Goal: Task Accomplishment & Management: Complete application form

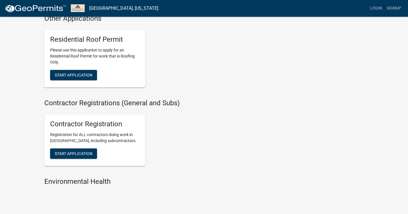
scroll to position [367, 0]
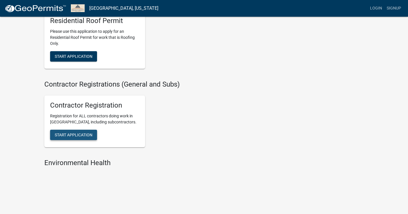
click at [81, 131] on button "Start Application" at bounding box center [73, 135] width 47 height 10
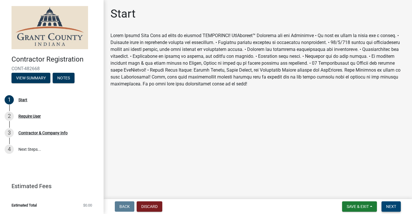
click at [398, 207] on button "Next" at bounding box center [391, 206] width 19 height 10
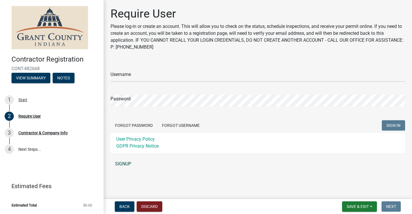
click at [130, 161] on link "SIGNUP" at bounding box center [257, 164] width 295 height 12
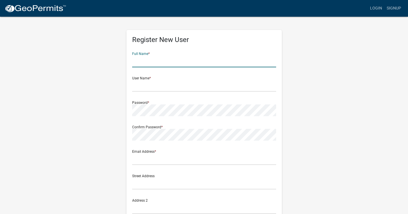
click at [144, 61] on input "text" at bounding box center [204, 62] width 144 height 12
type input "jason nierman"
type input "[PERSON_NAME][EMAIL_ADDRESS][DOMAIN_NAME]"
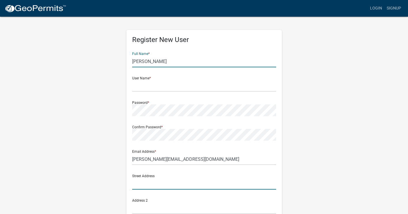
type input "[STREET_ADDRESS]"
type input "[GEOGRAPHIC_DATA]"
type input "[US_STATE]"
type input "46725"
type input "2602299412"
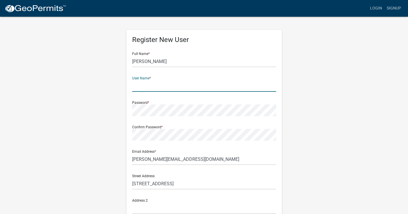
click at [160, 80] on input "text" at bounding box center [204, 86] width 144 height 12
click at [145, 87] on input "text" at bounding box center [204, 86] width 144 height 12
type input "[PERSON_NAME] brothers inc"
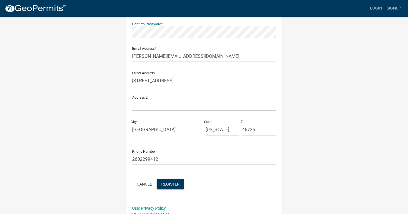
scroll to position [110, 0]
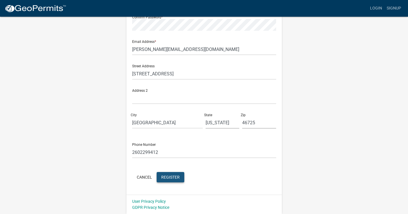
click at [170, 173] on button "Register" at bounding box center [171, 177] width 28 height 10
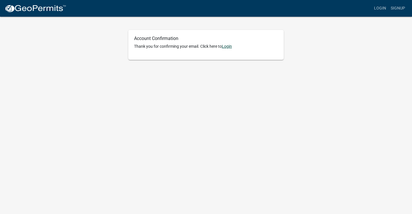
click at [229, 47] on link "Login" at bounding box center [227, 46] width 10 height 5
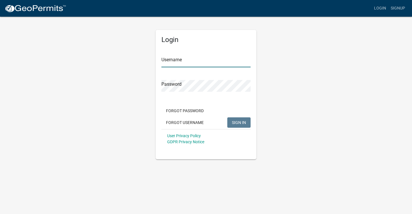
type input "[PERSON_NAME] brothers inc"
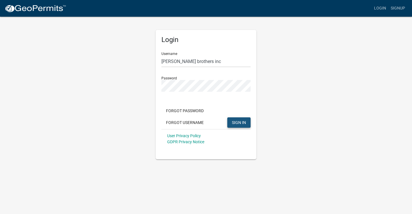
click at [233, 122] on span "SIGN IN" at bounding box center [239, 122] width 14 height 5
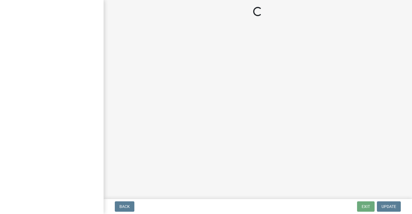
select select "[US_STATE]"
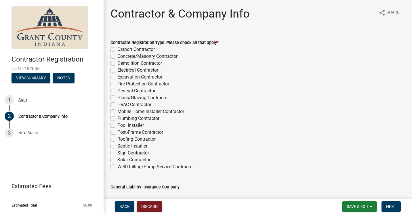
click at [117, 125] on label "Pool Installer" at bounding box center [130, 125] width 26 height 7
click at [117, 125] on input "Pool Installer" at bounding box center [119, 124] width 4 height 4
checkbox input "true"
checkbox input "false"
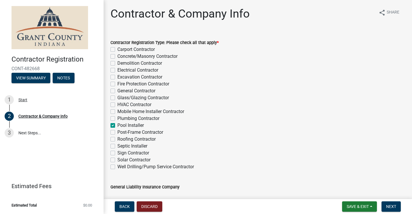
checkbox input "false"
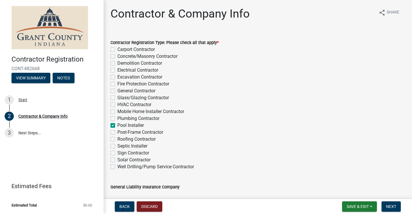
checkbox input "false"
checkbox input "true"
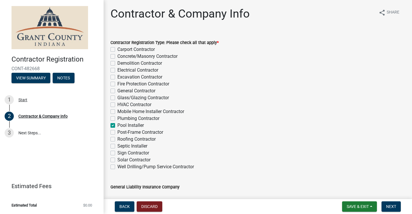
checkbox input "false"
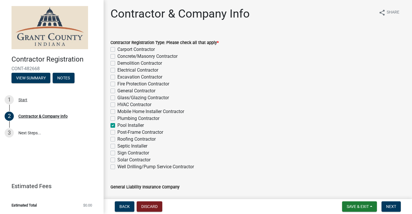
checkbox input "false"
click at [389, 205] on span "Next" at bounding box center [391, 206] width 10 height 5
click at [117, 118] on label "Plumbing Contractor" at bounding box center [138, 118] width 42 height 7
click at [117, 118] on input "Plumbing Contractor" at bounding box center [119, 117] width 4 height 4
checkbox input "true"
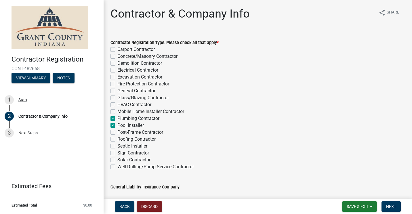
checkbox input "false"
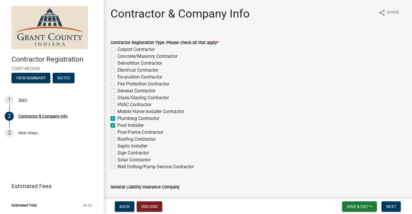
checkbox input "false"
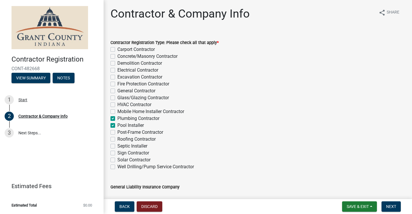
checkbox input "true"
checkbox input "false"
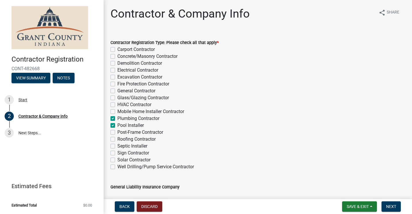
checkbox input "false"
click at [395, 207] on span "Next" at bounding box center [391, 206] width 10 height 5
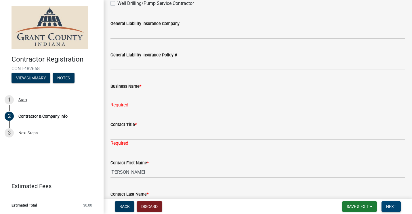
scroll to position [173, 0]
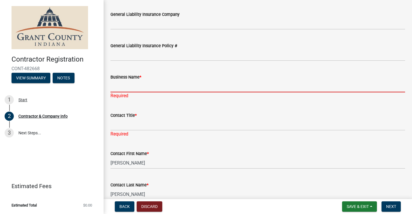
click at [173, 89] on input "Business Name *" at bounding box center [257, 87] width 295 height 12
type input "[PERSON_NAME] Brothers"
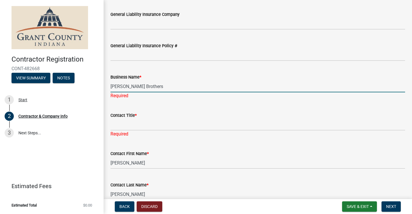
select select "IN"
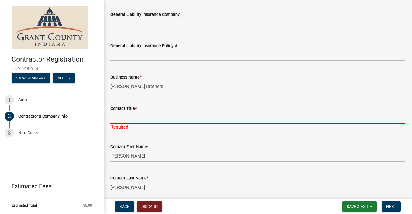
click at [152, 119] on input "Contact Title *" at bounding box center [257, 118] width 295 height 12
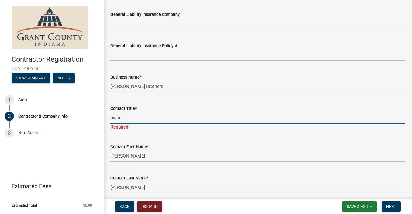
type input "owner"
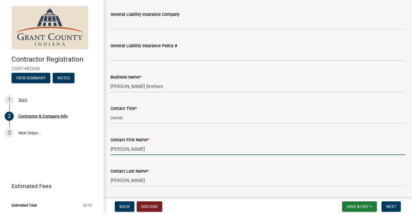
click at [173, 156] on wm-data-entity-input "Contact First Name * [PERSON_NAME]" at bounding box center [257, 143] width 295 height 31
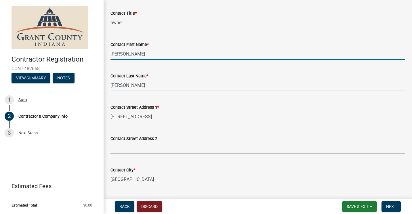
scroll to position [317, 0]
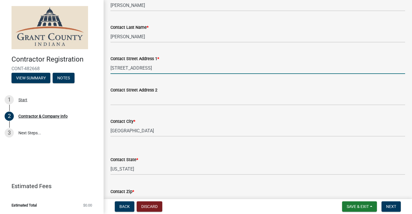
click at [147, 68] on input "[STREET_ADDRESS]" at bounding box center [257, 68] width 295 height 12
type input "7"
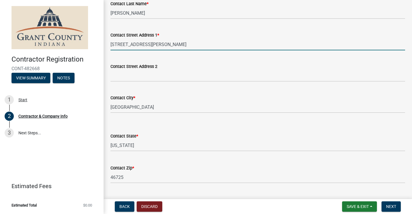
scroll to position [345, 0]
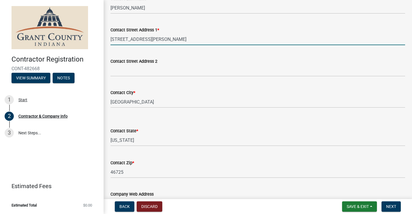
click at [207, 37] on input "[STREET_ADDRESS][PERSON_NAME]" at bounding box center [257, 39] width 295 height 12
type input "4003 Fourier Dr"
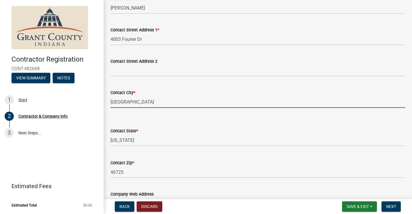
click at [143, 101] on input "[GEOGRAPHIC_DATA]" at bounding box center [257, 102] width 295 height 12
type input "C"
type input "[GEOGRAPHIC_DATA][PERSON_NAME]"
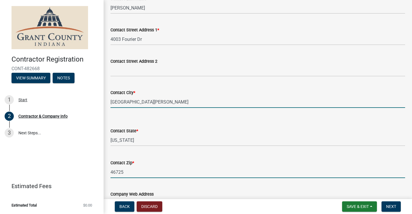
click at [134, 174] on input "46725" at bounding box center [257, 172] width 295 height 12
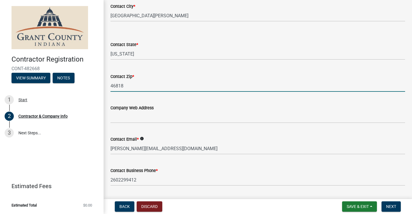
scroll to position [460, 0]
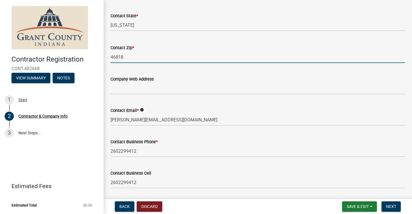
type input "46818"
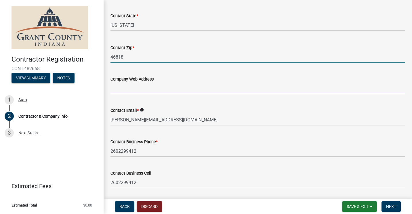
click at [131, 89] on input "Company Web Address" at bounding box center [257, 89] width 295 height 12
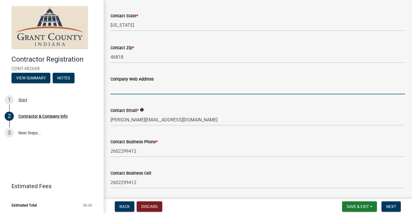
paste input "[DOMAIN_NAME]"
type input "[DOMAIN_NAME]"
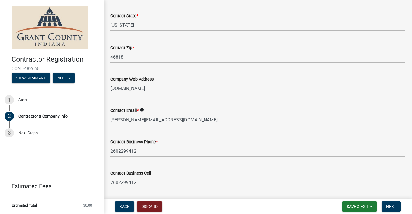
click at [187, 136] on div "Contact Business Phone * [PHONE_NUMBER]" at bounding box center [257, 143] width 295 height 27
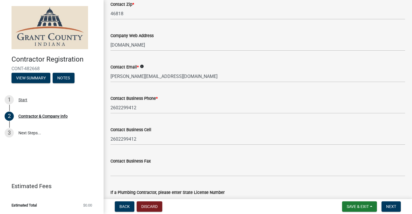
scroll to position [518, 0]
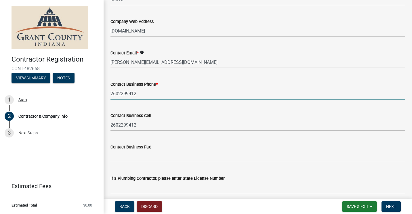
click at [145, 94] on input "2602299412" at bounding box center [257, 94] width 295 height 12
click at [199, 83] on div "Contact Business Phone *" at bounding box center [257, 84] width 295 height 7
click at [166, 94] on input "2602299412" at bounding box center [257, 94] width 295 height 12
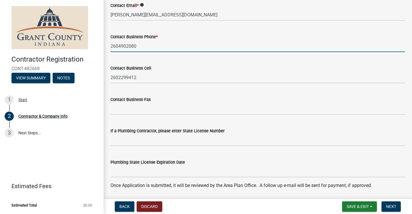
type input "2604902080"
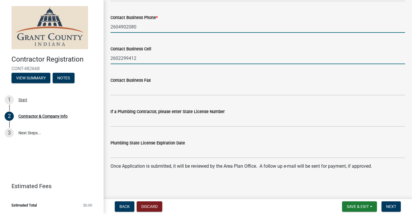
click at [218, 58] on input "2602299412" at bounding box center [257, 58] width 295 height 12
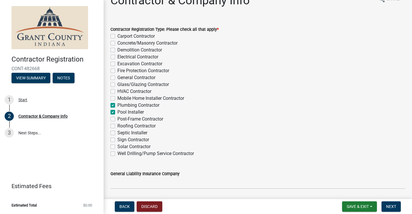
scroll to position [0, 0]
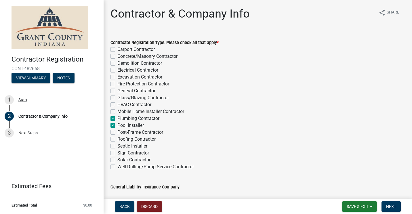
click at [117, 118] on label "Plumbing Contractor" at bounding box center [138, 118] width 42 height 7
click at [117, 118] on input "Plumbing Contractor" at bounding box center [119, 117] width 4 height 4
checkbox input "false"
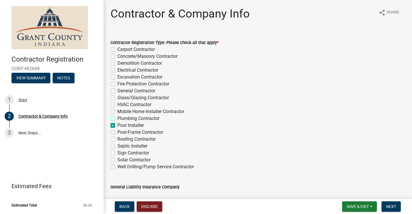
checkbox input "false"
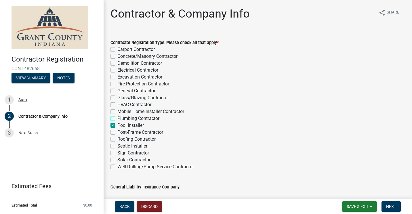
checkbox input "false"
checkbox input "true"
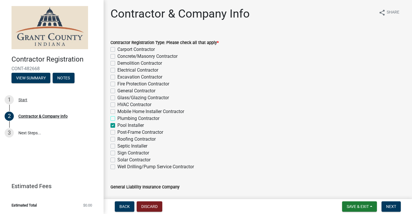
checkbox input "false"
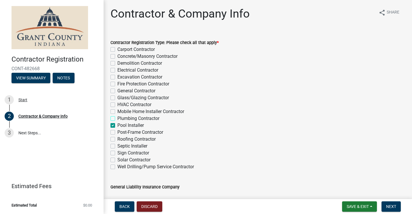
checkbox input "false"
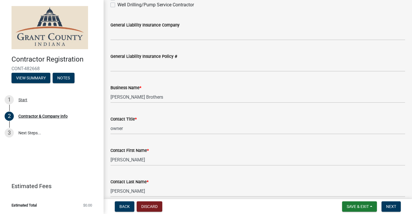
scroll to position [182, 0]
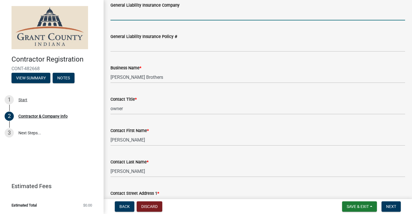
click at [138, 14] on input "General Liability Insurance Company" at bounding box center [257, 15] width 295 height 12
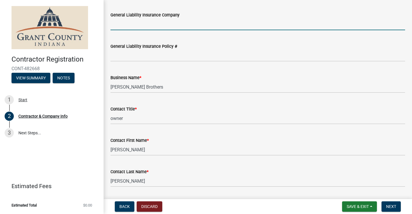
scroll to position [144, 0]
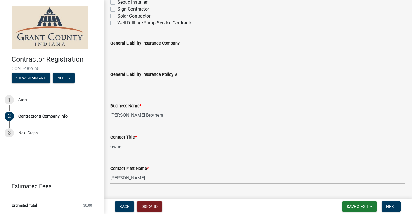
click at [165, 51] on input "General Liability Insurance Company" at bounding box center [257, 53] width 295 height 12
click at [175, 52] on input "General Liability Insurance Company" at bounding box center [257, 53] width 295 height 12
click at [160, 53] on input "General Liability Insurance Company" at bounding box center [257, 53] width 295 height 12
type input "[US_STATE] farmers mutual insurance company"
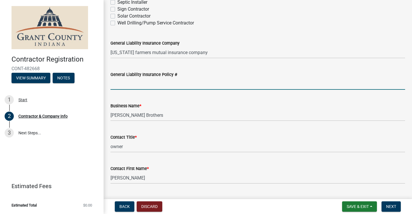
click at [150, 85] on input "General Liability Insurance Policy #" at bounding box center [257, 84] width 295 height 12
type input "cpp1020016"
click at [388, 206] on span "Next" at bounding box center [391, 206] width 10 height 5
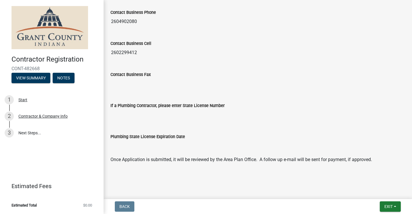
scroll to position [503, 0]
click at [392, 207] on span "Exit" at bounding box center [388, 206] width 8 height 5
click at [375, 191] on button "Save & Exit" at bounding box center [378, 192] width 46 height 14
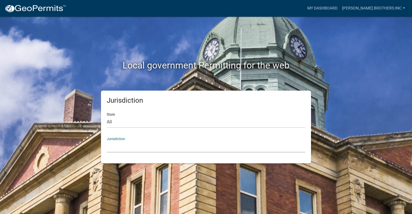
click at [129, 144] on select "[GEOGRAPHIC_DATA], [US_STATE] [GEOGRAPHIC_DATA], [US_STATE][PERSON_NAME][GEOGRA…" at bounding box center [206, 147] width 199 height 12
click at [123, 20] on div "Local government Permitting for the web" at bounding box center [206, 54] width 328 height 74
click at [144, 148] on select "[GEOGRAPHIC_DATA], [US_STATE] [GEOGRAPHIC_DATA], [US_STATE][PERSON_NAME][GEOGRA…" at bounding box center [206, 147] width 199 height 12
click at [118, 124] on select "All [US_STATE] [US_STATE] [US_STATE] [US_STATE] [US_STATE] [US_STATE] [US_STATE…" at bounding box center [206, 122] width 199 height 12
click at [112, 123] on select "All [US_STATE] [US_STATE] [US_STATE] [US_STATE] [US_STATE] [US_STATE] [US_STATE…" at bounding box center [206, 122] width 199 height 12
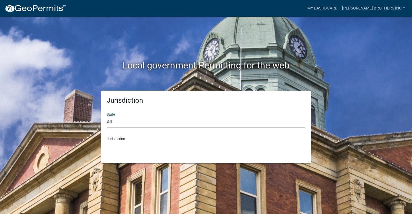
select select "[US_STATE]"
click at [107, 116] on select "All [US_STATE] [US_STATE] [US_STATE] [US_STATE] [US_STATE] [US_STATE] [US_STATE…" at bounding box center [206, 122] width 199 height 12
